Goal: Transaction & Acquisition: Purchase product/service

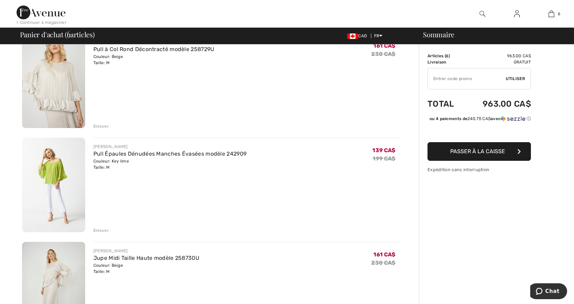
scroll to position [103, 0]
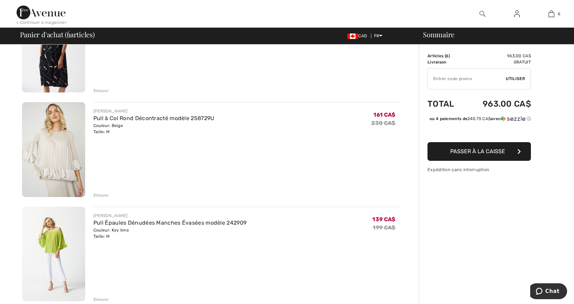
click at [102, 194] on div "Enlever" at bounding box center [101, 195] width 16 height 6
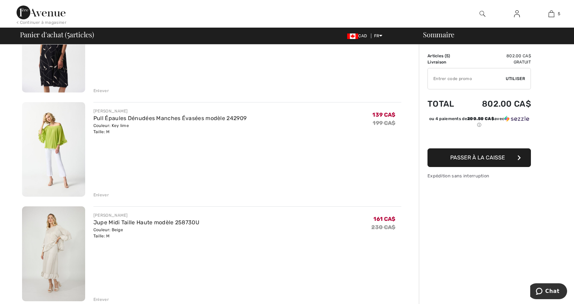
click at [102, 194] on div "Enlever" at bounding box center [101, 195] width 16 height 6
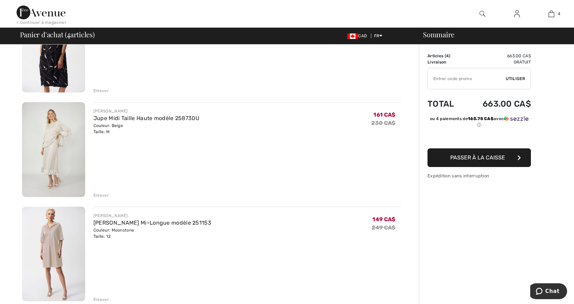
click at [102, 194] on div "Enlever" at bounding box center [101, 195] width 16 height 6
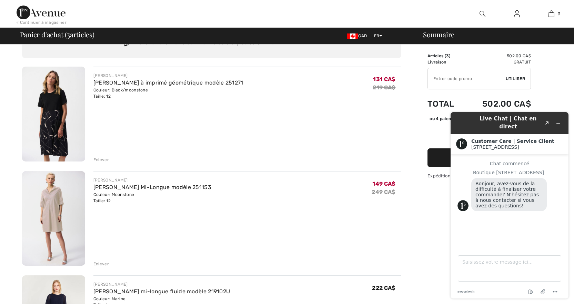
scroll to position [69, 0]
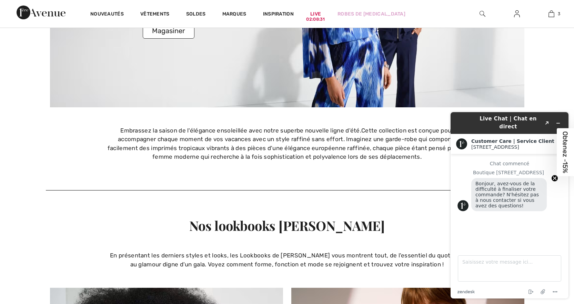
scroll to position [1414, 0]
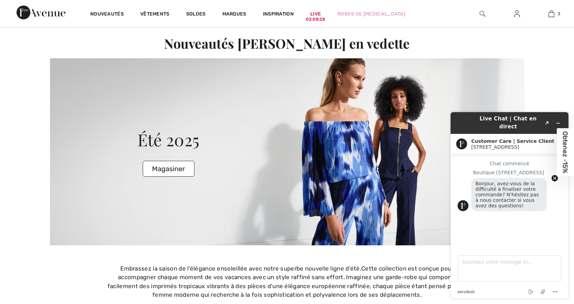
click at [564, 152] on span "Obtenez -15%" at bounding box center [566, 152] width 8 height 42
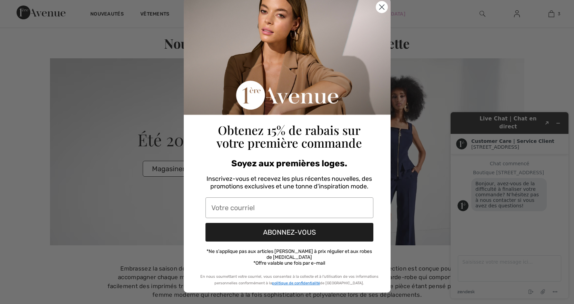
scroll to position [0, 0]
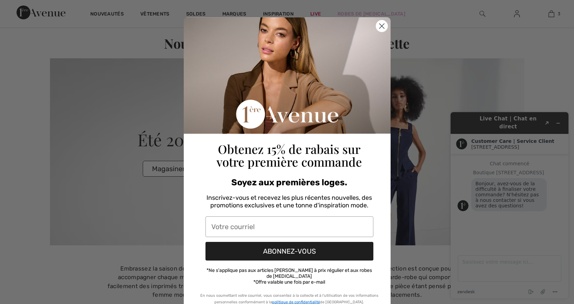
click at [382, 26] on circle "Close dialog" at bounding box center [381, 25] width 11 height 11
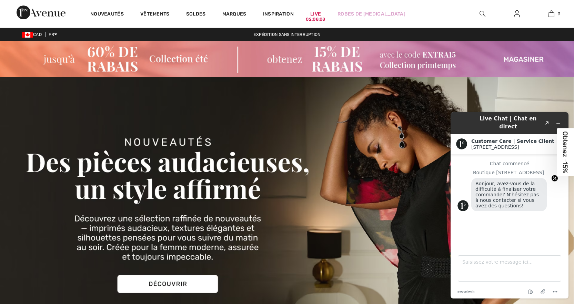
click at [353, 53] on img at bounding box center [287, 59] width 574 height 36
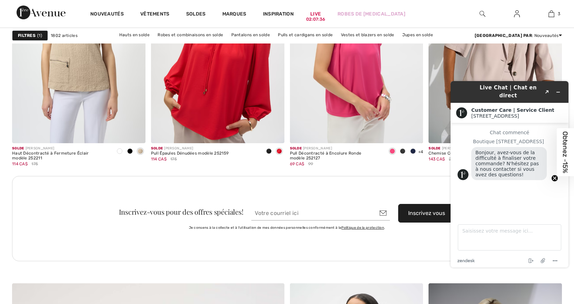
scroll to position [1759, 0]
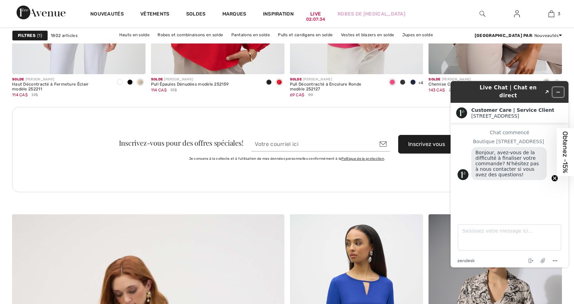
click at [557, 90] on icon "Réduire le widget" at bounding box center [558, 92] width 5 height 5
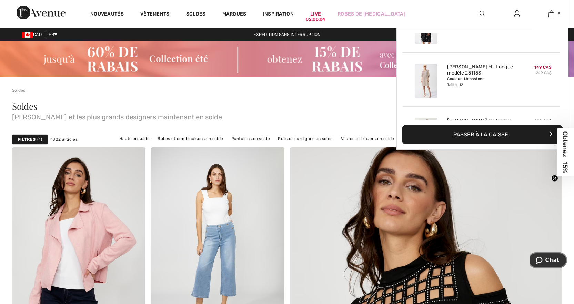
scroll to position [0, 0]
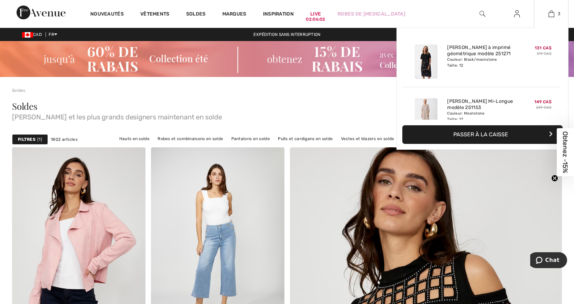
click at [508, 72] on div "Robe trapèze à imprimé géométrique modèle 251271 Couleur: Black/moonstone Taill…" at bounding box center [480, 62] width 73 height 40
click at [514, 70] on div "Robe trapèze à imprimé géométrique modèle 251271 Couleur: Black/moonstone Taill…" at bounding box center [480, 62] width 73 height 40
click at [555, 18] on div "3 Ajouté au panier Joseph Ribkoff Robe Trapèze à Imprimé Géométrique Modèle 251…" at bounding box center [551, 14] width 34 height 28
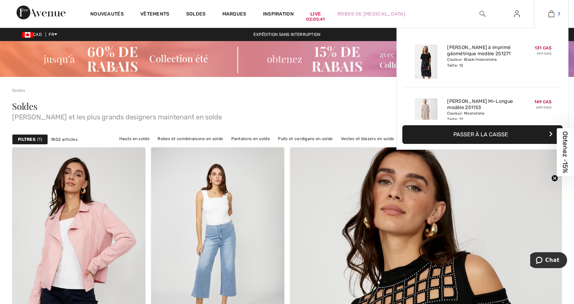
click at [549, 15] on img at bounding box center [552, 14] width 6 height 8
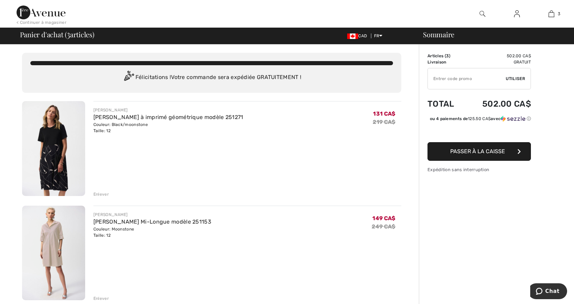
click at [484, 154] on span "Passer à la caisse" at bounding box center [477, 151] width 55 height 7
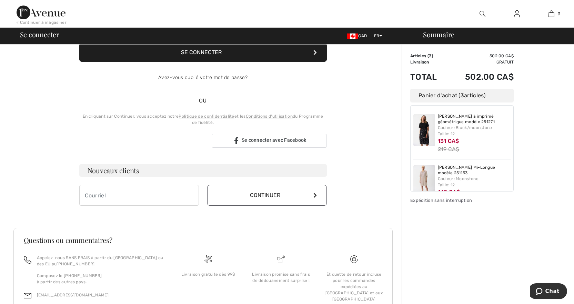
scroll to position [138, 0]
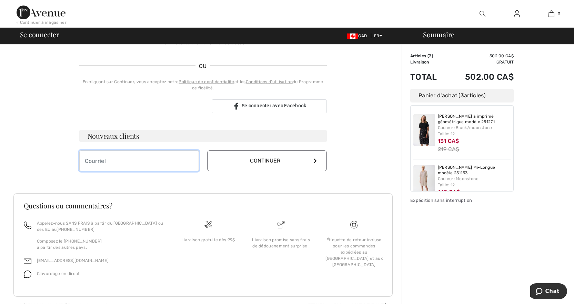
click at [119, 165] on input "email" at bounding box center [139, 160] width 120 height 21
type input "[PERSON_NAME][EMAIL_ADDRESS][DOMAIN_NAME]"
click at [315, 162] on icon at bounding box center [314, 161] width 3 height 6
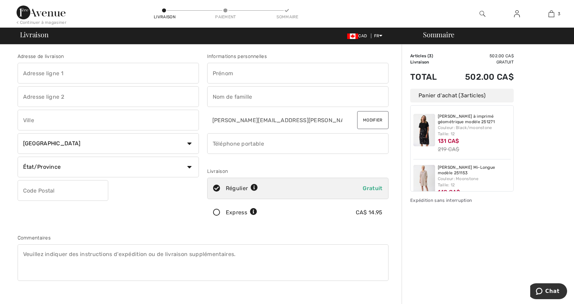
click at [224, 74] on input "text" at bounding box center [297, 73] width 181 height 21
type input "Andree"
type input "1890 Place De Tolede"
type input "Laval"
select select "QC"
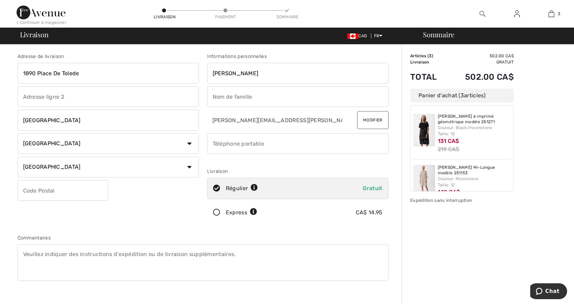
type input "H7M 4X1"
type input "Pelletier"
type input "4506636201"
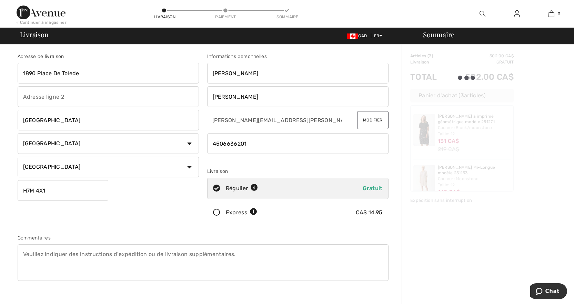
type input "H7M4X1"
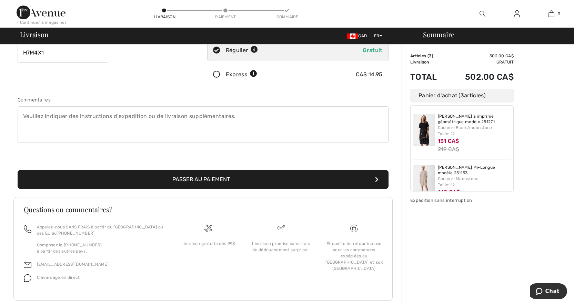
scroll to position [103, 0]
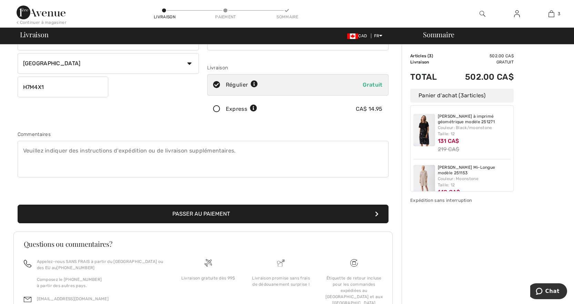
click at [217, 108] on icon at bounding box center [217, 109] width 18 height 7
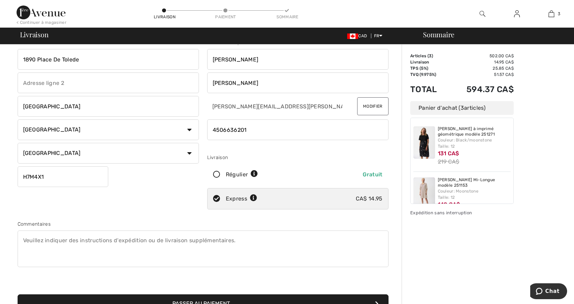
scroll to position [0, 0]
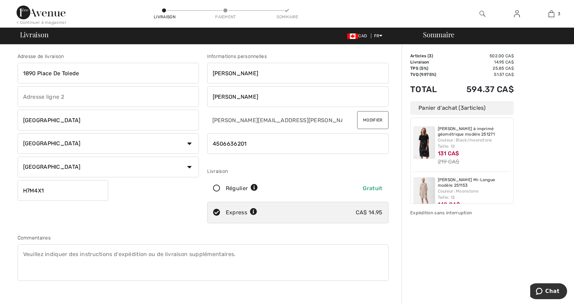
click at [215, 188] on icon at bounding box center [217, 188] width 18 height 7
radio input "true"
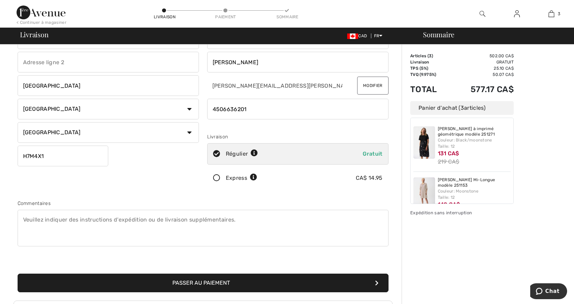
scroll to position [103, 0]
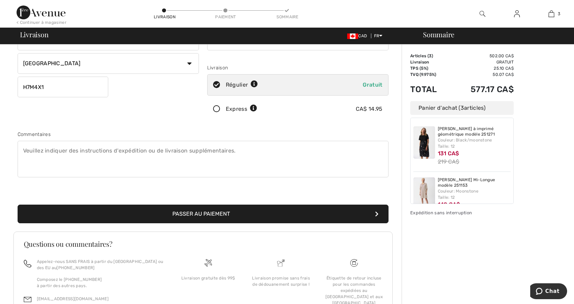
click at [215, 214] on button "Passer au paiement" at bounding box center [203, 213] width 371 height 19
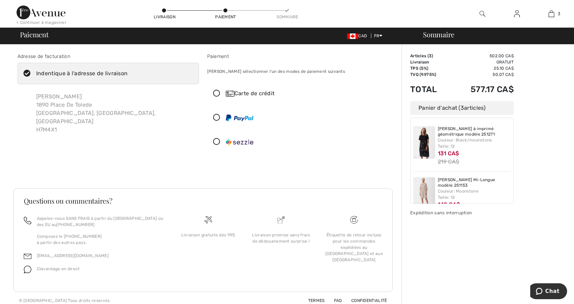
click at [216, 92] on icon at bounding box center [217, 93] width 18 height 7
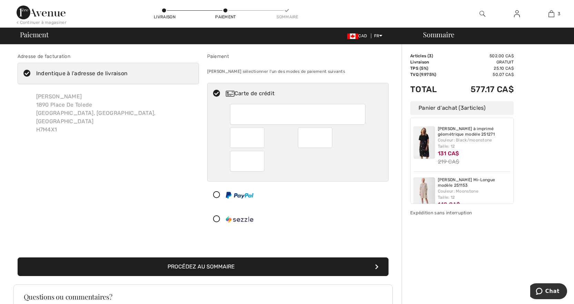
scroll to position [34, 0]
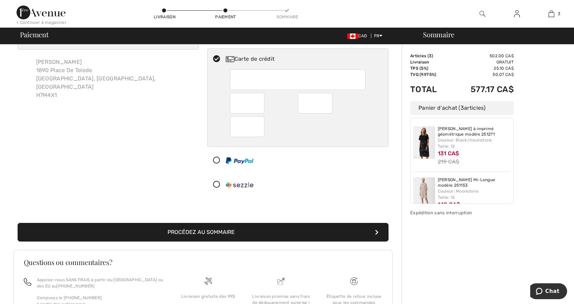
click at [239, 233] on button "Procédez au sommaire" at bounding box center [203, 232] width 371 height 19
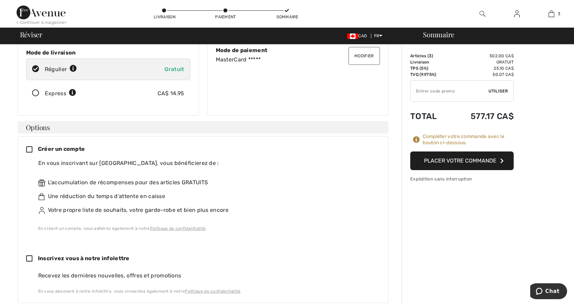
scroll to position [69, 0]
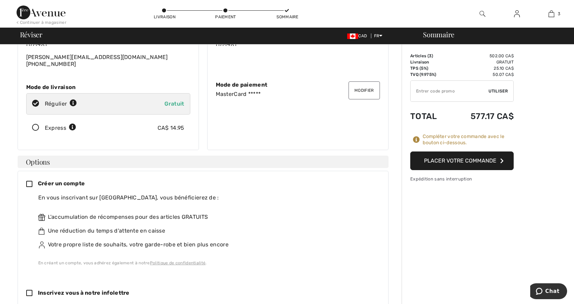
click at [448, 159] on button "Placer votre commande" at bounding box center [461, 160] width 103 height 19
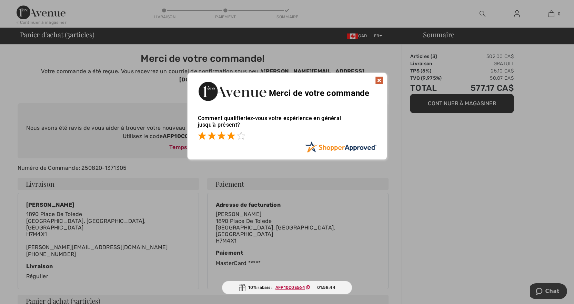
click at [232, 135] on span at bounding box center [231, 135] width 8 height 8
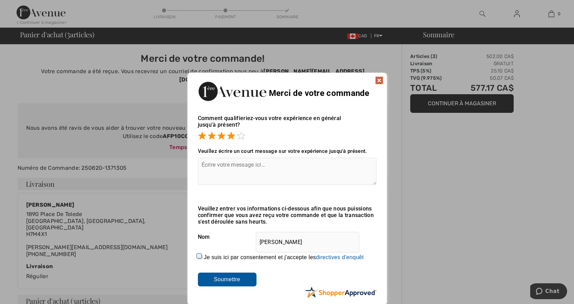
scroll to position [34, 0]
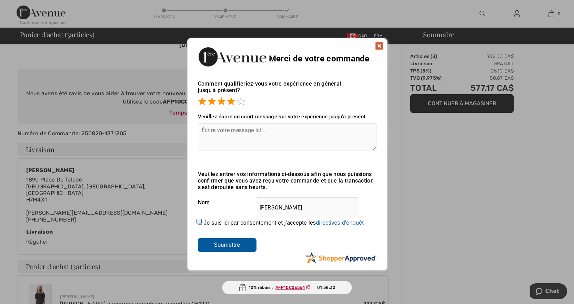
click at [198, 220] on input "Je suis ici par consentement et j'accepte les En soumettant une évaluation, vou…" at bounding box center [200, 222] width 4 height 4
checkbox input "true"
click at [239, 242] on input "Soumettre" at bounding box center [227, 245] width 59 height 14
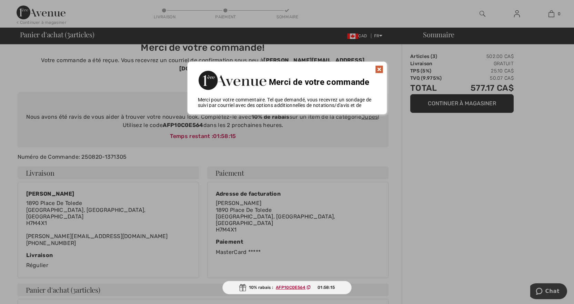
scroll to position [8, 0]
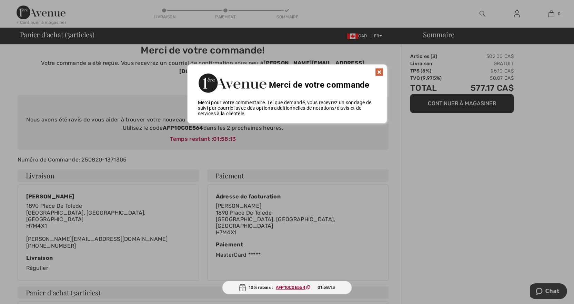
click at [379, 70] on img at bounding box center [379, 72] width 8 height 8
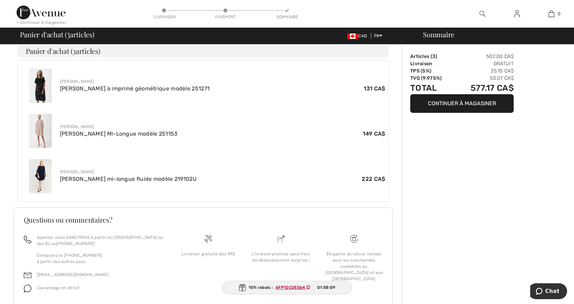
scroll to position [259, 0]
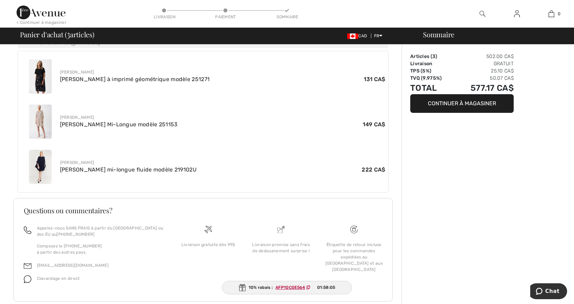
click at [284, 286] on ins "AFP10C0E564" at bounding box center [291, 287] width 30 height 5
click at [278, 286] on ins "AFP10C0E564" at bounding box center [291, 287] width 30 height 5
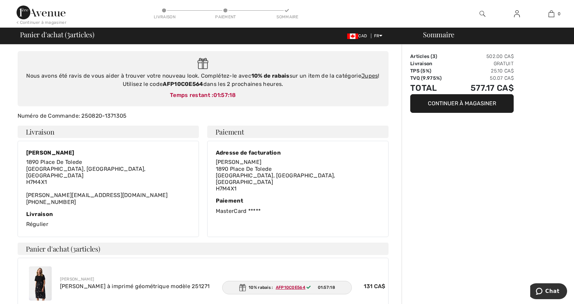
scroll to position [0, 0]
